Goal: Contribute content: Add original content to the website for others to see

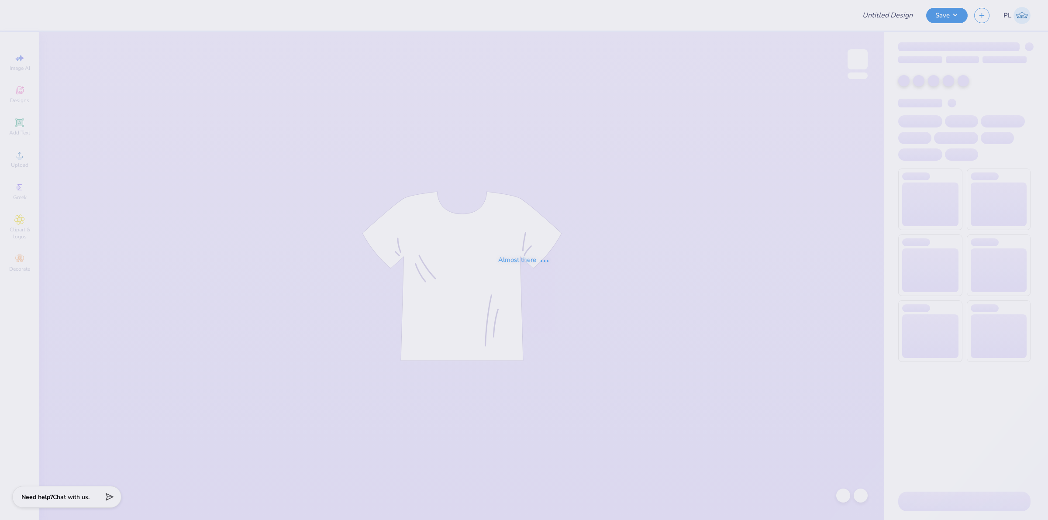
type input "[PERSON_NAME] : [PERSON_NAME][GEOGRAPHIC_DATA]"
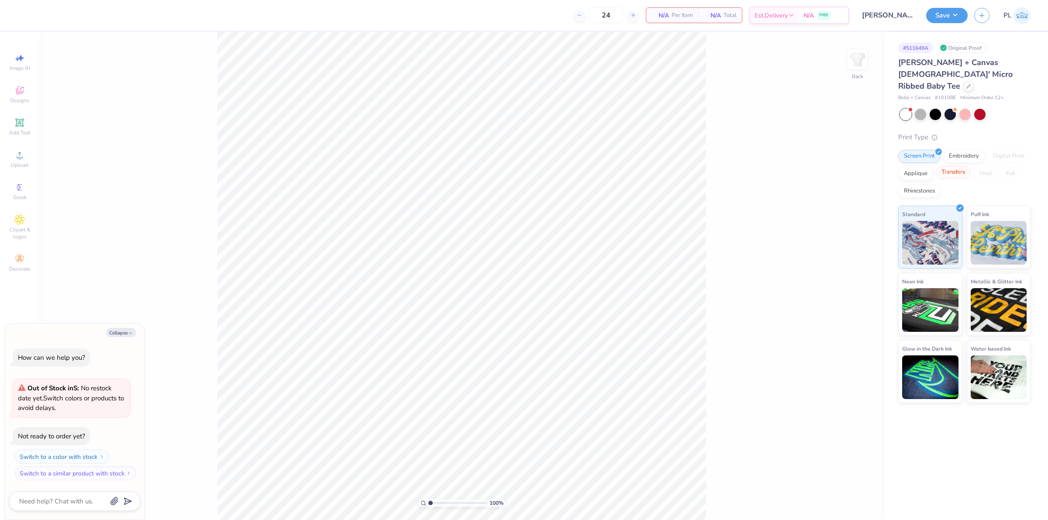
click at [965, 166] on div "Transfers" at bounding box center [952, 172] width 35 height 13
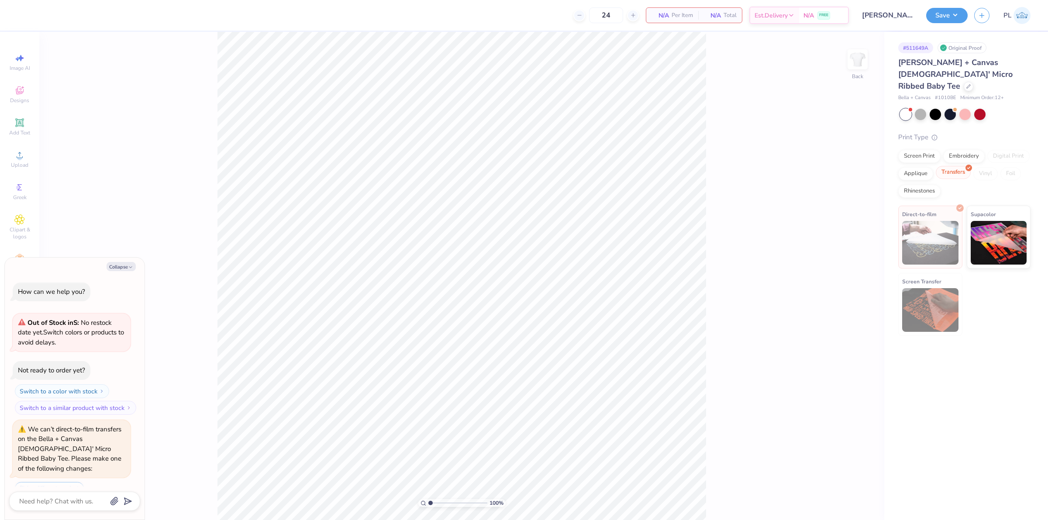
scroll to position [192, 0]
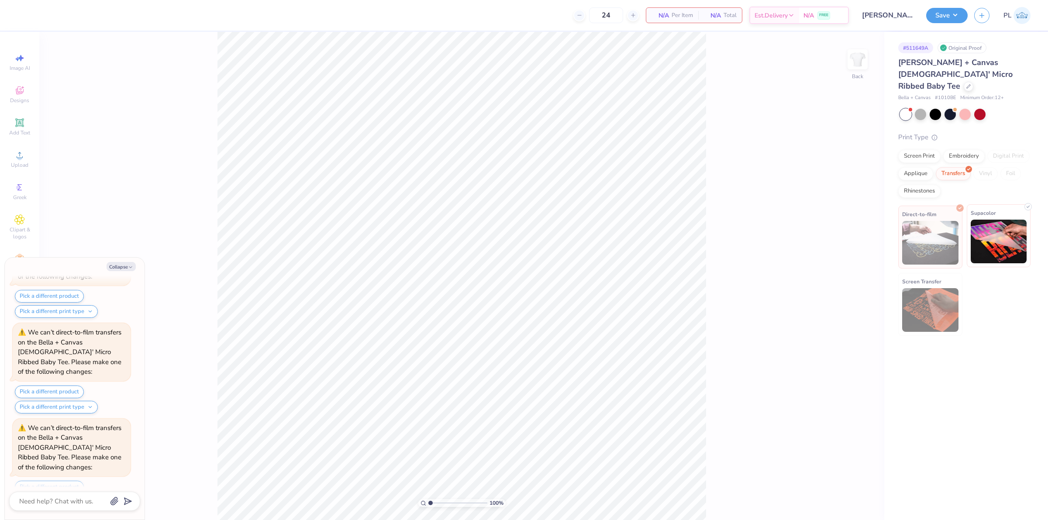
click at [982, 231] on img at bounding box center [998, 242] width 56 height 44
click at [8, 158] on div "Upload" at bounding box center [19, 159] width 31 height 26
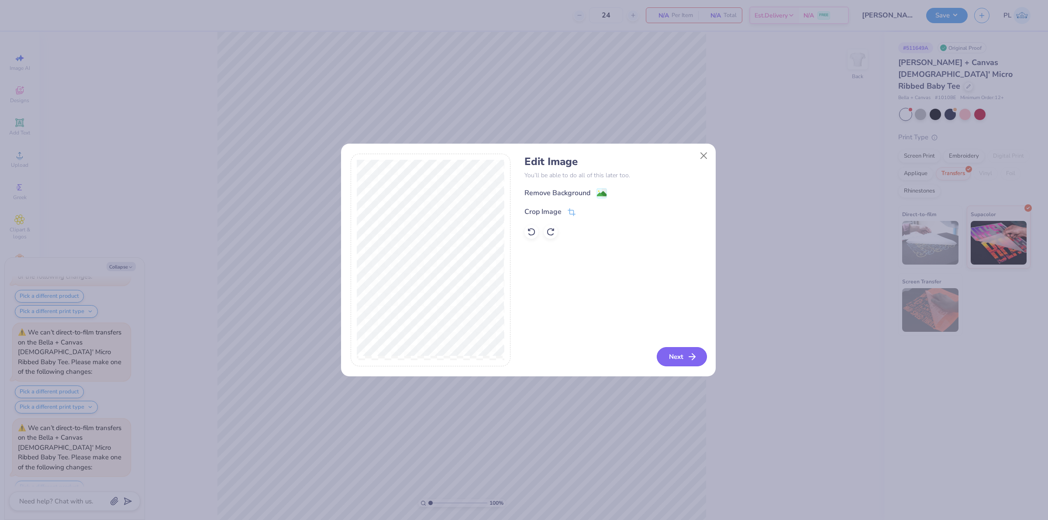
click at [677, 354] on button "Next" at bounding box center [681, 356] width 50 height 19
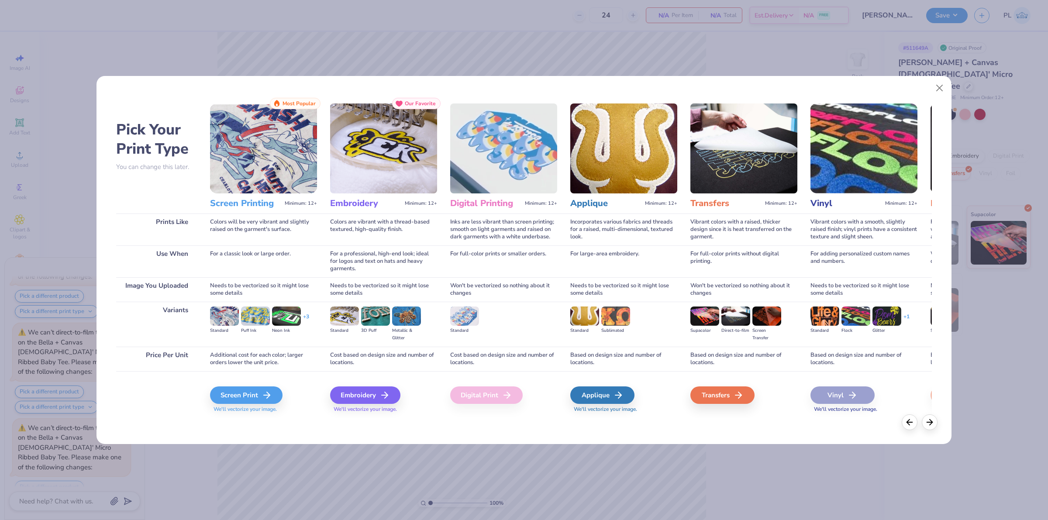
click at [758, 388] on div "Transfers" at bounding box center [743, 394] width 107 height 17
click at [730, 398] on div "Transfers" at bounding box center [723, 394] width 64 height 17
type textarea "x"
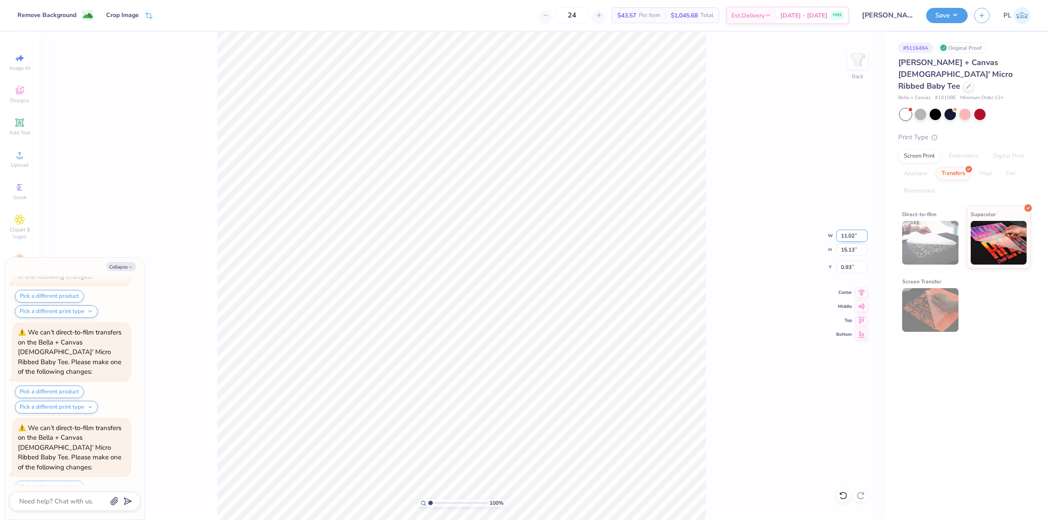
drag, startPoint x: 839, startPoint y: 237, endPoint x: 858, endPoint y: 232, distance: 18.8
click at [858, 232] on input "11.02" at bounding box center [851, 236] width 31 height 12
type input "7"
type textarea "x"
type input "7.00"
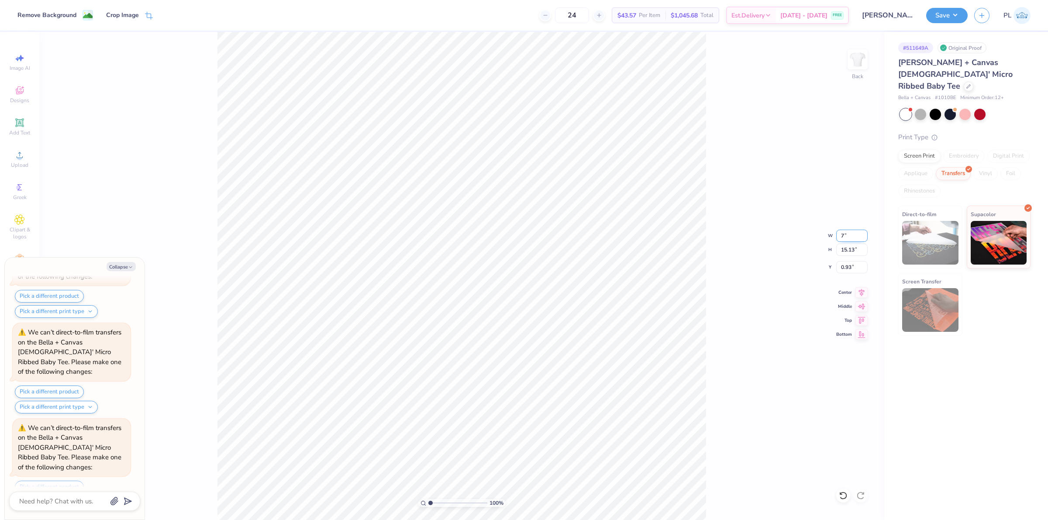
type input "9.61"
drag, startPoint x: 839, startPoint y: 269, endPoint x: 854, endPoint y: 267, distance: 14.6
click at [854, 267] on input "3.69" at bounding box center [851, 267] width 31 height 12
type input "2.5"
type textarea "x"
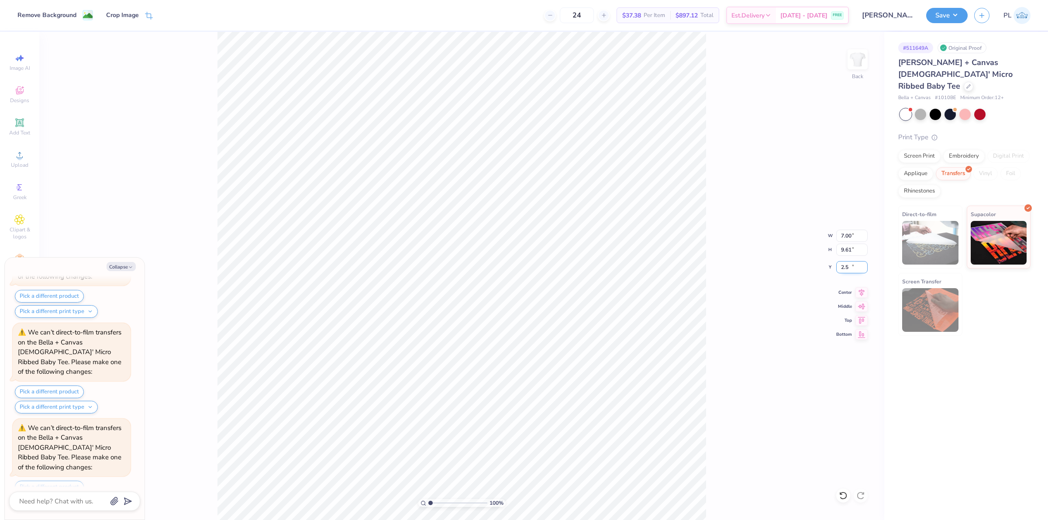
type input "2.50"
click at [953, 11] on button "Save" at bounding box center [946, 14] width 41 height 15
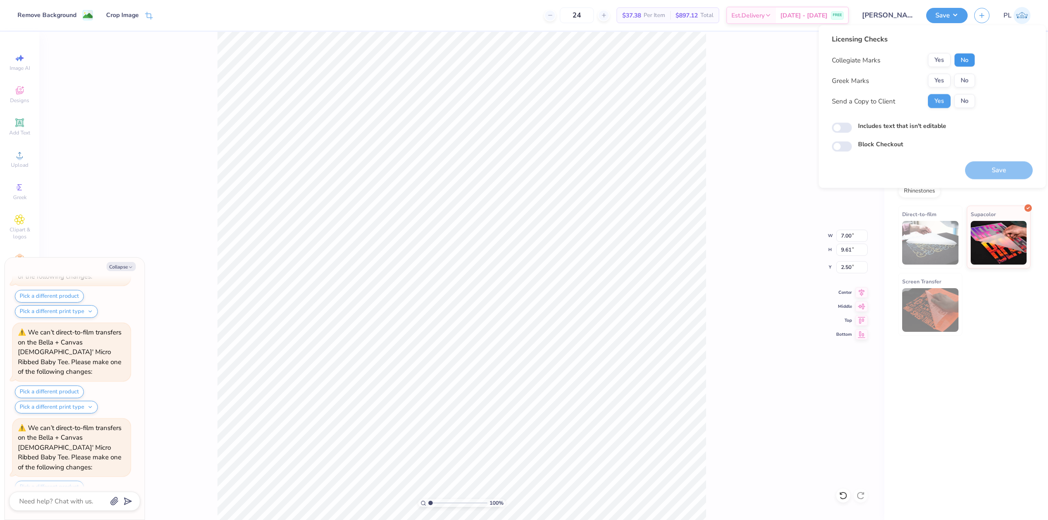
click at [969, 58] on button "No" at bounding box center [964, 60] width 21 height 14
click at [939, 83] on button "Yes" at bounding box center [938, 81] width 23 height 14
type textarea "x"
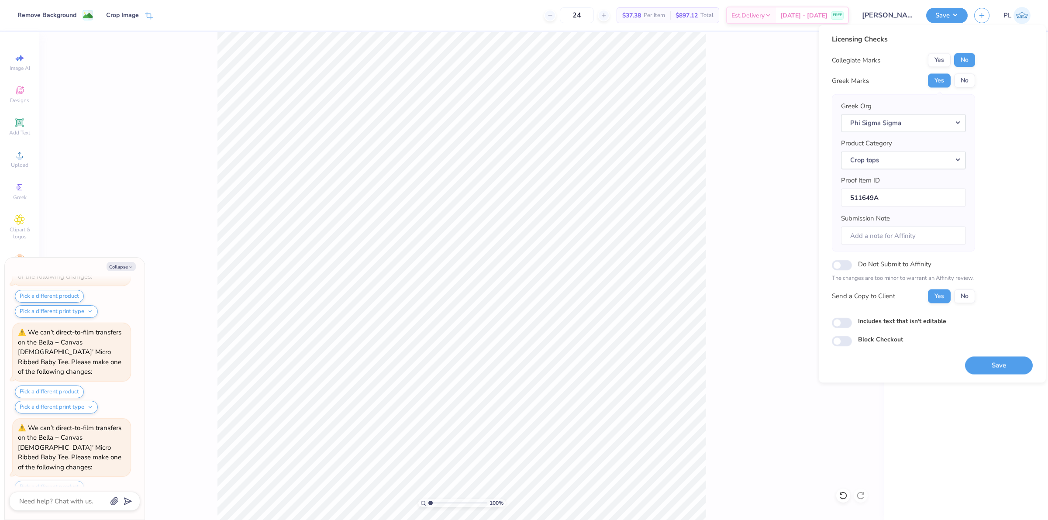
click at [885, 323] on label "Includes text that isn't editable" at bounding box center [902, 320] width 88 height 9
click at [852, 323] on input "Includes text that isn't editable" at bounding box center [841, 322] width 20 height 10
checkbox input "true"
type textarea "x"
click at [987, 371] on button "Save" at bounding box center [999, 365] width 68 height 18
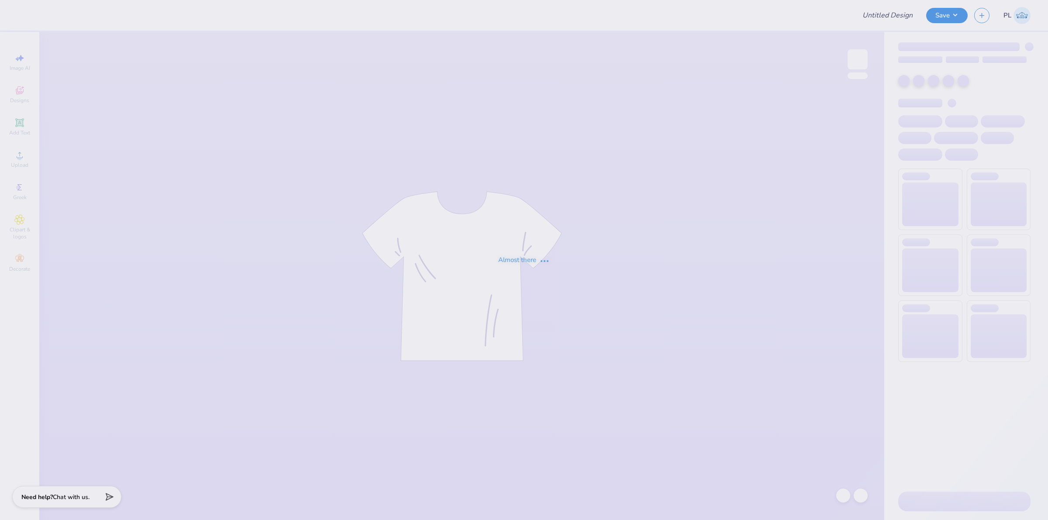
type input "[PERSON_NAME] : [PERSON_NAME][GEOGRAPHIC_DATA]"
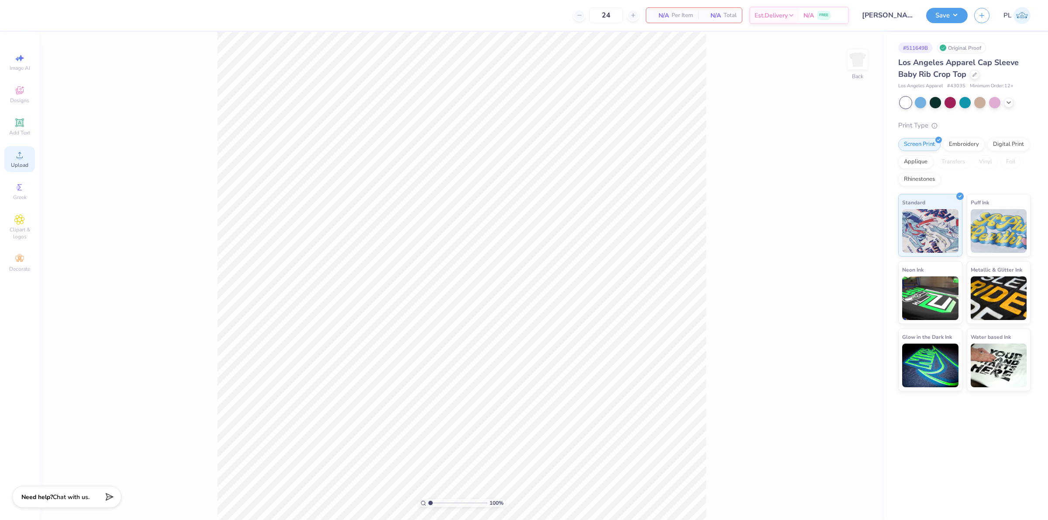
click at [14, 154] on icon at bounding box center [19, 155] width 10 height 10
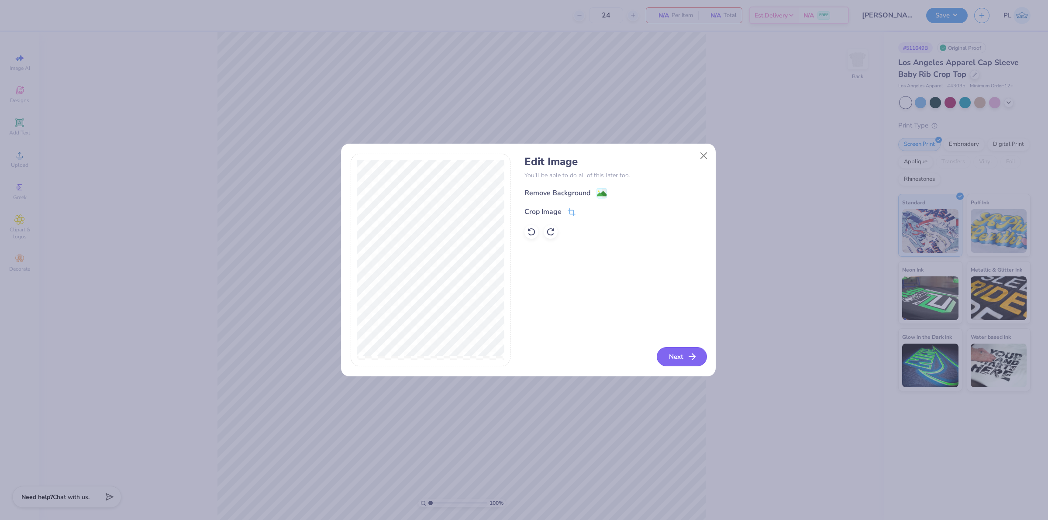
click at [683, 354] on button "Next" at bounding box center [681, 356] width 50 height 19
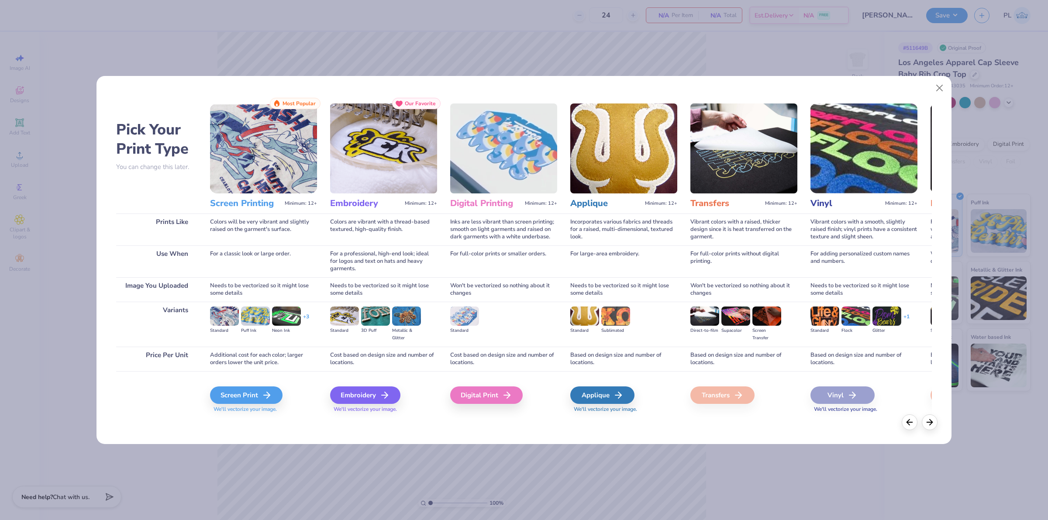
click at [769, 456] on div "Pick Your Print Type You can change this later. Prints Like Use When Image You …" at bounding box center [524, 260] width 1048 height 520
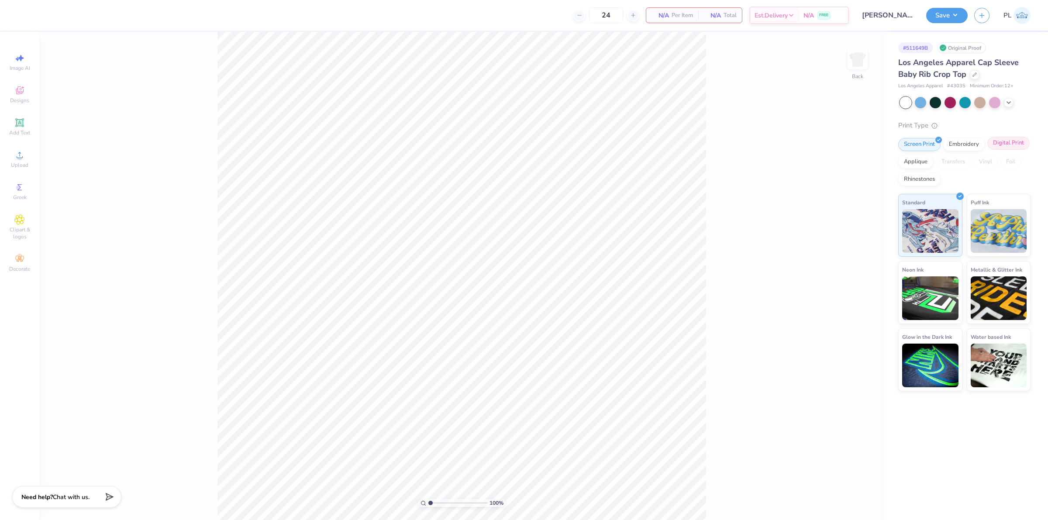
click at [1009, 141] on div "Digital Print" at bounding box center [1008, 143] width 42 height 13
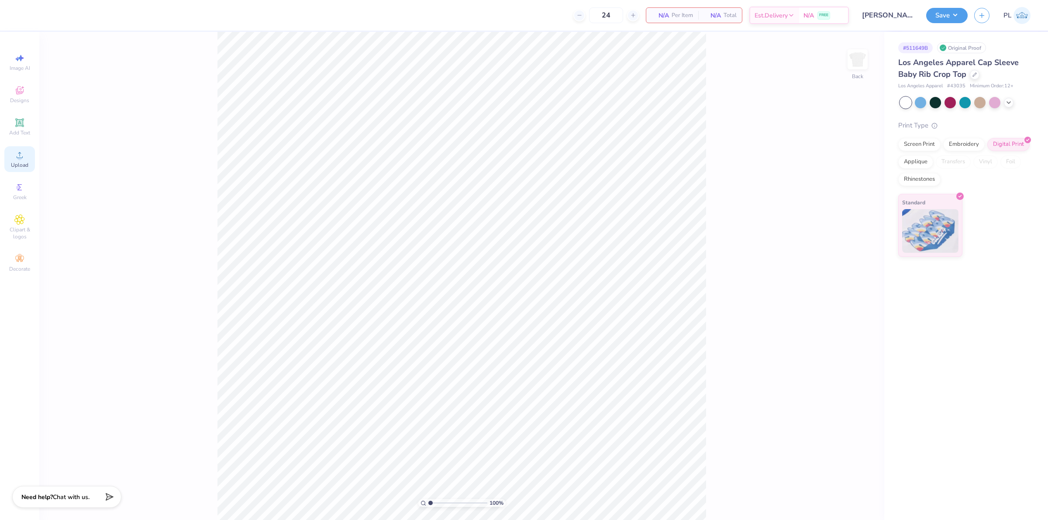
click at [23, 165] on span "Upload" at bounding box center [19, 164] width 17 height 7
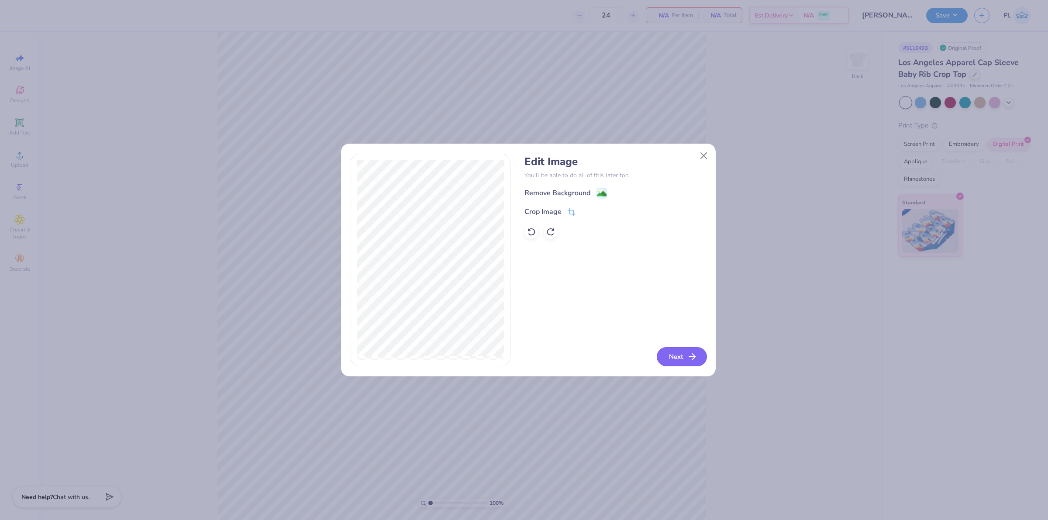
click at [668, 355] on button "Next" at bounding box center [681, 356] width 50 height 19
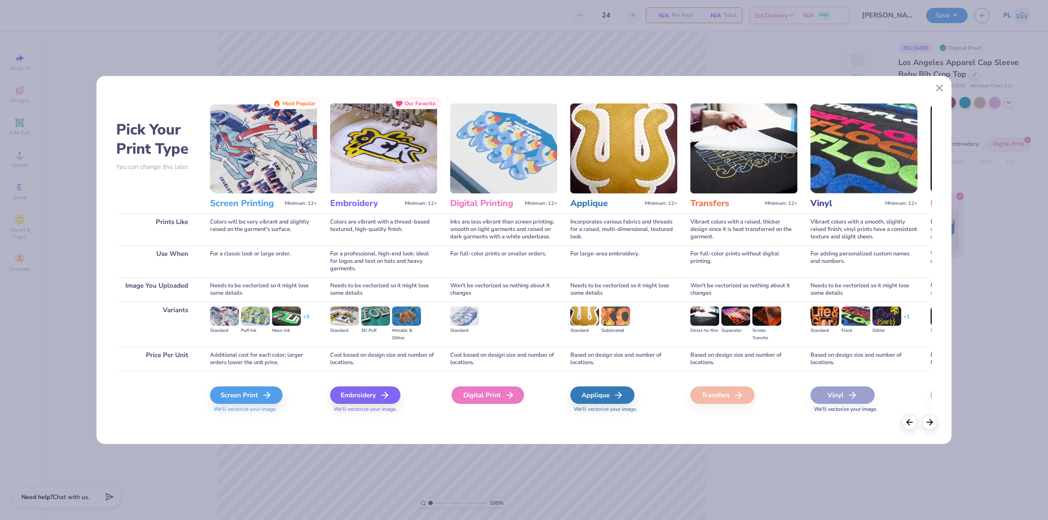
click at [498, 394] on div "Digital Print" at bounding box center [487, 394] width 72 height 17
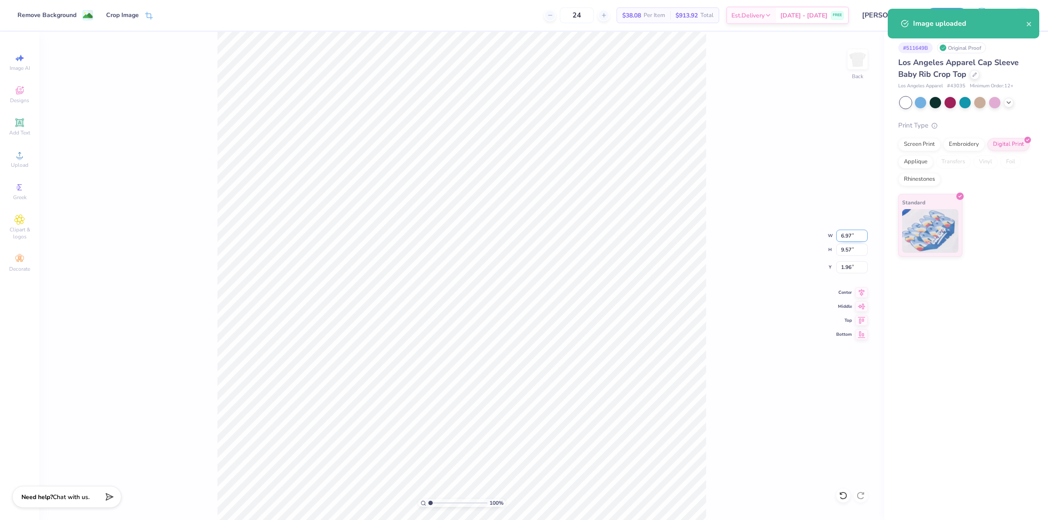
drag, startPoint x: 840, startPoint y: 236, endPoint x: 856, endPoint y: 231, distance: 16.7
click at [856, 231] on input "6.97" at bounding box center [851, 236] width 31 height 12
click at [849, 249] on input "9.57" at bounding box center [851, 250] width 31 height 12
type input "7.00"
type input "9.61"
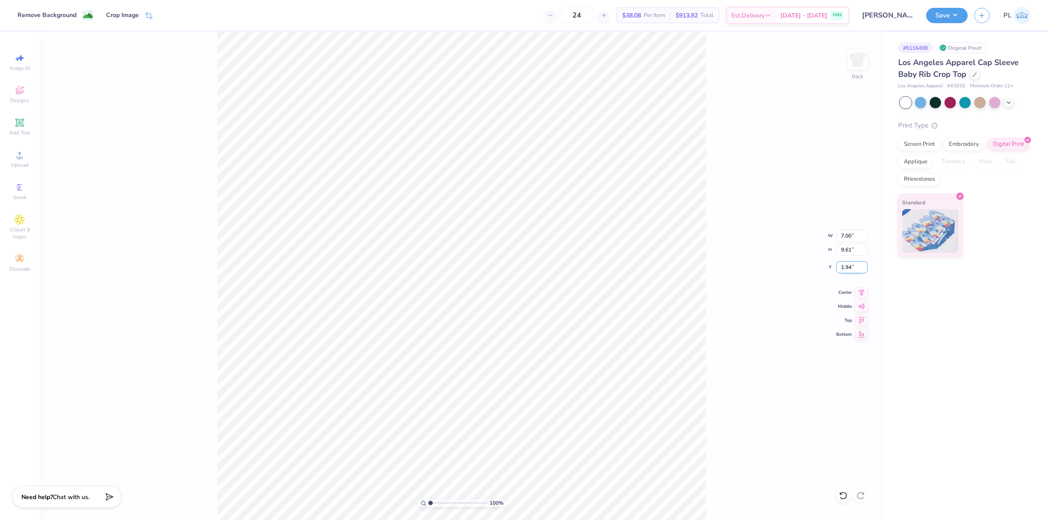
drag, startPoint x: 840, startPoint y: 268, endPoint x: 852, endPoint y: 265, distance: 12.7
click at [852, 265] on input "1.94" at bounding box center [851, 267] width 31 height 12
click at [850, 250] on input "9.61" at bounding box center [851, 250] width 31 height 12
type input "2.00"
drag, startPoint x: 838, startPoint y: 269, endPoint x: 851, endPoint y: 266, distance: 13.0
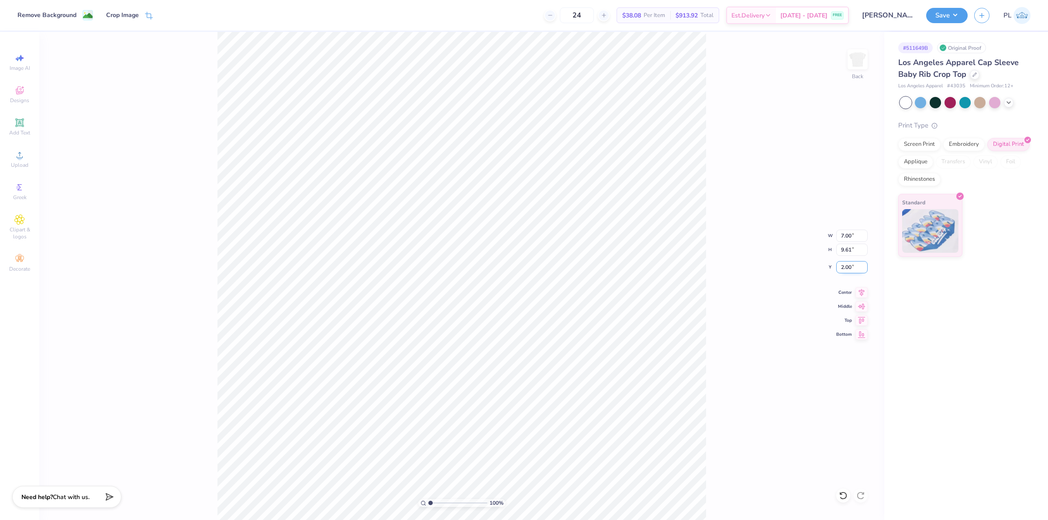
click at [851, 266] on input "2.00" at bounding box center [851, 267] width 31 height 12
type input "1.50"
click at [955, 13] on button "Save" at bounding box center [946, 14] width 41 height 15
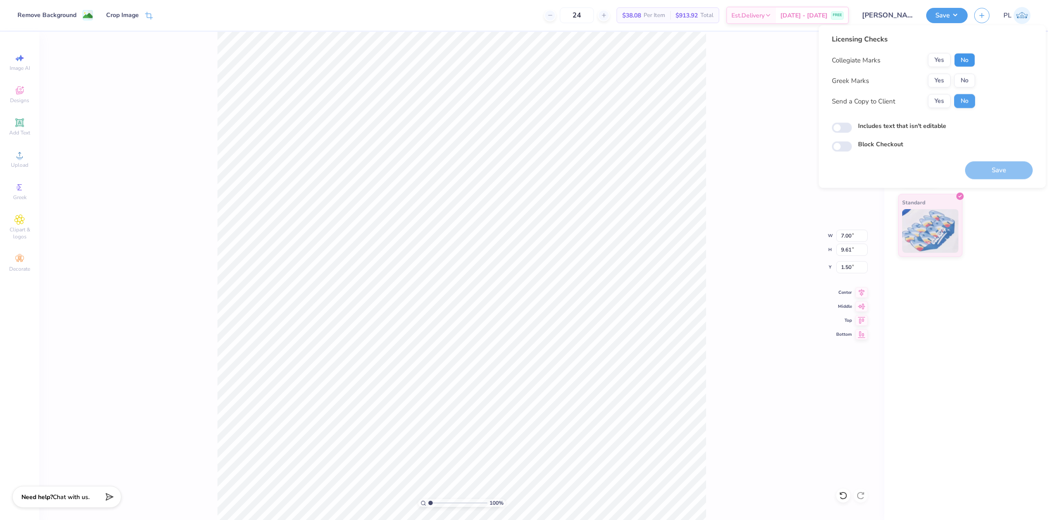
click at [965, 57] on button "No" at bounding box center [964, 60] width 21 height 14
click at [944, 84] on button "Yes" at bounding box center [938, 81] width 23 height 14
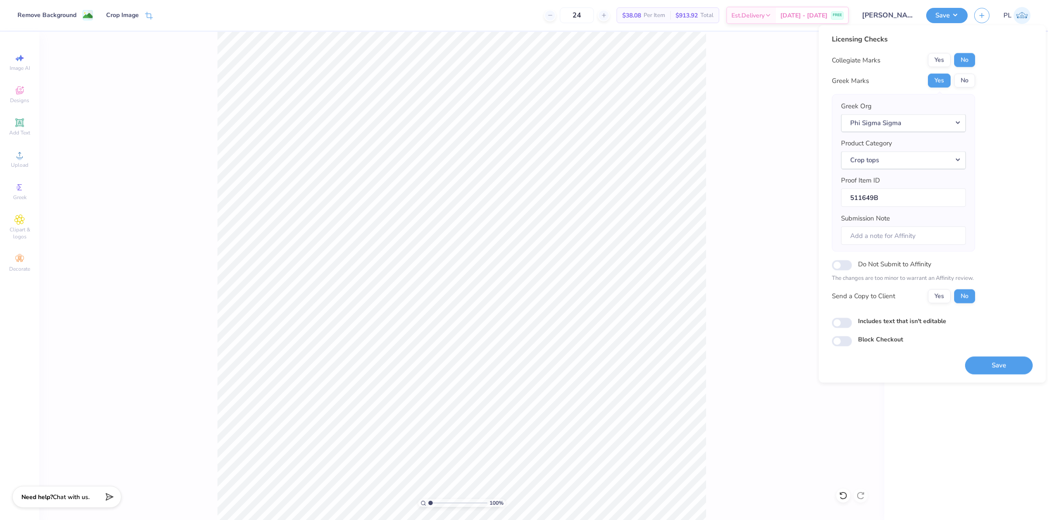
click at [875, 320] on label "Includes text that isn't editable" at bounding box center [902, 320] width 88 height 9
click at [852, 320] on input "Includes text that isn't editable" at bounding box center [841, 322] width 20 height 10
click at [900, 314] on div "Licensing Checks Collegiate Marks Yes No Greek Marks Yes No Greek Org Phi Sigma…" at bounding box center [931, 190] width 201 height 313
click at [901, 321] on label "Includes text that isn't editable" at bounding box center [902, 320] width 88 height 9
click at [852, 321] on input "Includes text that isn't editable" at bounding box center [841, 322] width 20 height 10
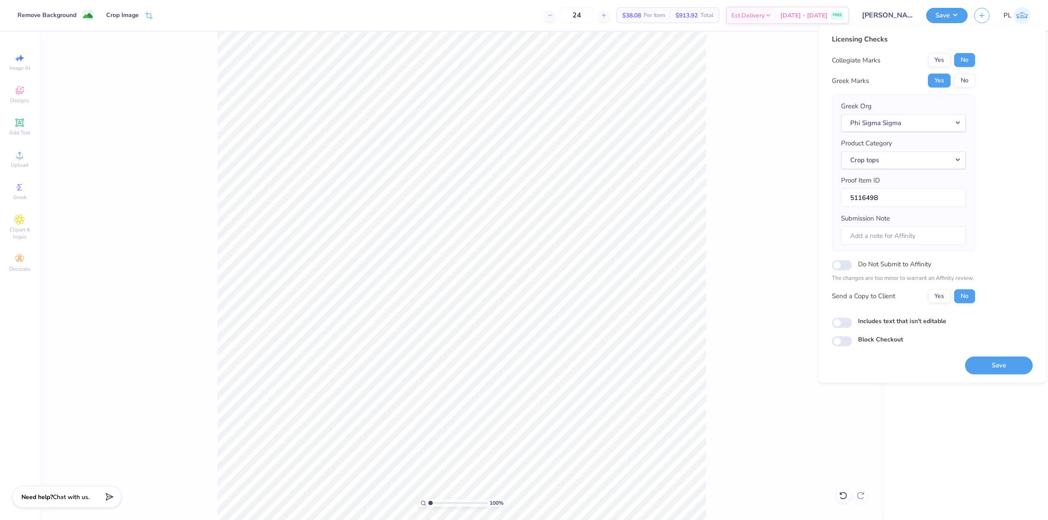
click at [924, 323] on label "Includes text that isn't editable" at bounding box center [902, 320] width 88 height 9
click at [852, 323] on input "Includes text that isn't editable" at bounding box center [841, 322] width 20 height 10
checkbox input "true"
click at [987, 367] on button "Save" at bounding box center [999, 365] width 68 height 18
